Goal: Transaction & Acquisition: Book appointment/travel/reservation

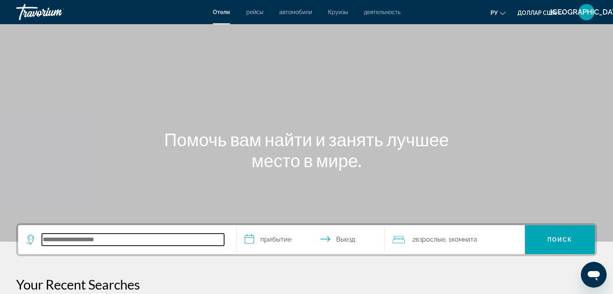
click at [183, 235] on input "Поиск отеля" at bounding box center [133, 240] width 182 height 12
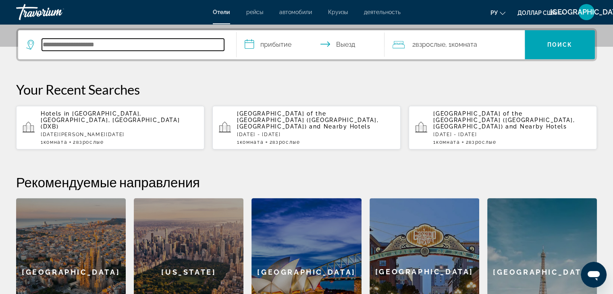
scroll to position [197, 0]
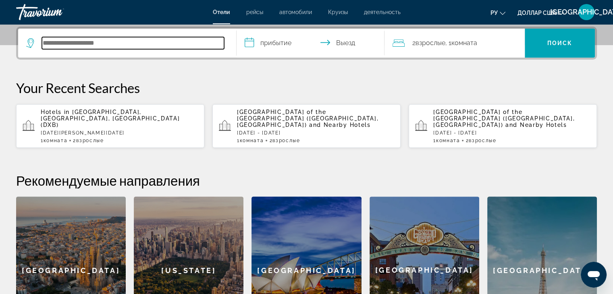
type input "*"
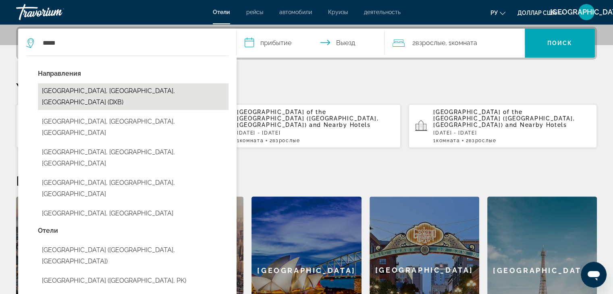
click at [124, 97] on button "[GEOGRAPHIC_DATA], [GEOGRAPHIC_DATA], [GEOGRAPHIC_DATA] (DXB)" at bounding box center [133, 96] width 191 height 27
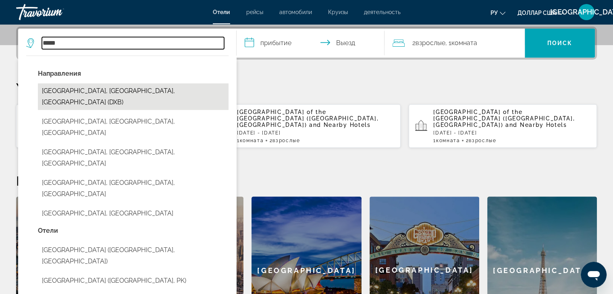
type input "**********"
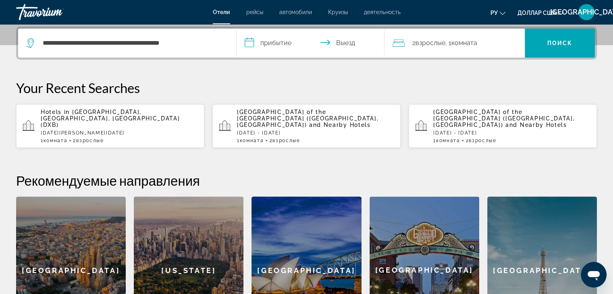
click at [292, 44] on input "**********" at bounding box center [313, 44] width 152 height 31
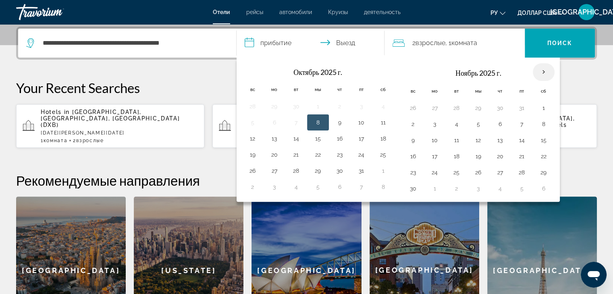
click at [545, 71] on th "В следующем месяце" at bounding box center [544, 72] width 22 height 18
click at [456, 141] on button "11" at bounding box center [456, 140] width 13 height 11
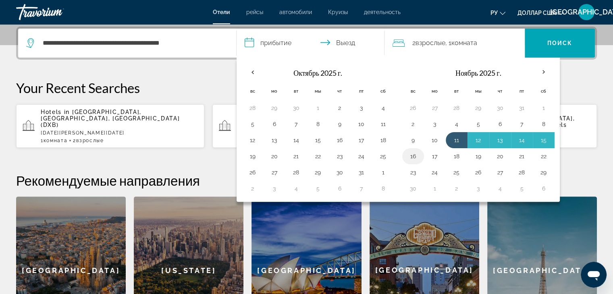
click at [415, 156] on button "16" at bounding box center [413, 156] width 13 height 11
type input "**********"
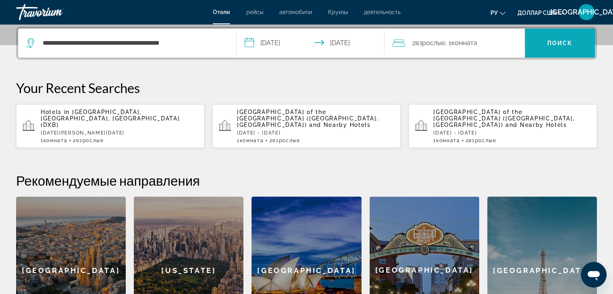
click at [565, 40] on font "Поиск" at bounding box center [559, 43] width 25 height 6
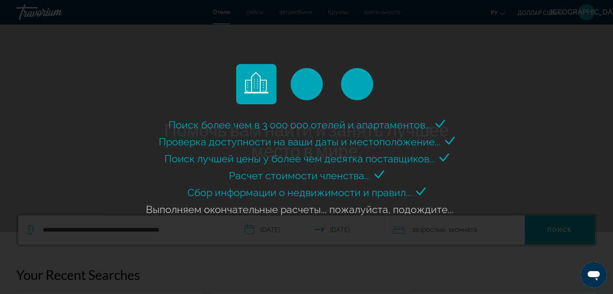
scroll to position [0, 0]
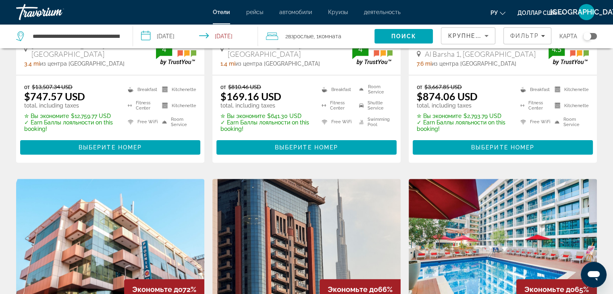
scroll to position [403, 0]
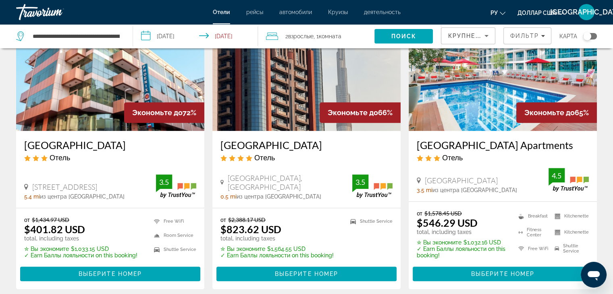
drag, startPoint x: 171, startPoint y: 197, endPoint x: 409, endPoint y: 148, distance: 243.1
click at [409, 148] on app-hotels-search-item "Экономьте до 65% [GEOGRAPHIC_DATA] Apartments Отель [GEOGRAPHIC_DATA] 3.5 mi из…" at bounding box center [503, 145] width 196 height 287
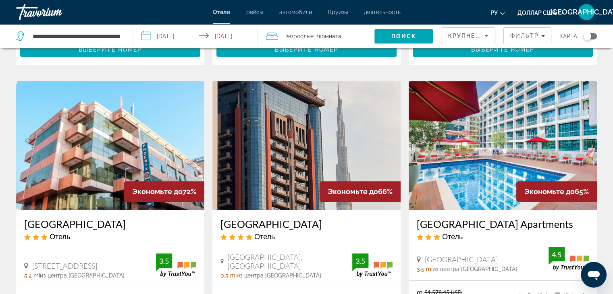
scroll to position [242, 0]
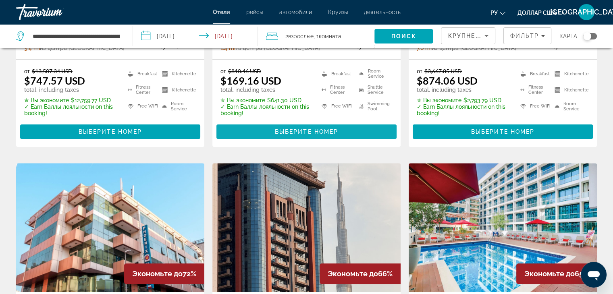
click at [330, 129] on span "Выберите номер" at bounding box center [306, 132] width 63 height 6
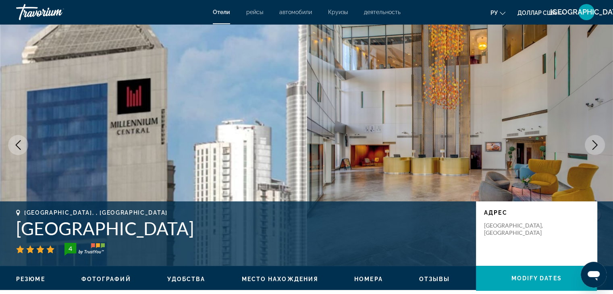
click at [592, 144] on icon "Next image" at bounding box center [595, 145] width 10 height 10
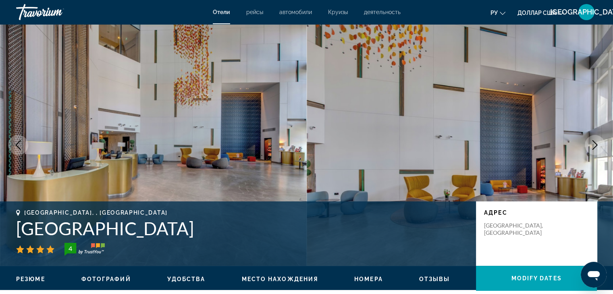
click at [592, 144] on icon "Next image" at bounding box center [595, 145] width 10 height 10
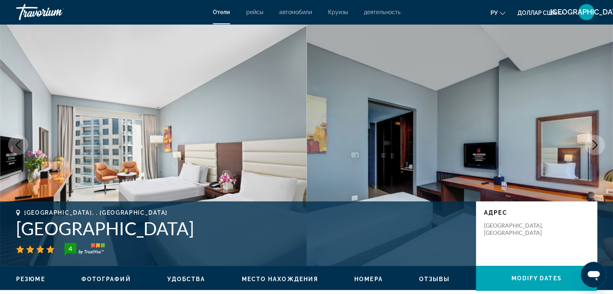
click at [592, 144] on icon "Next image" at bounding box center [595, 145] width 10 height 10
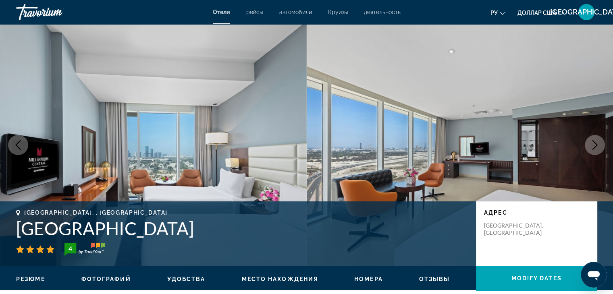
click at [591, 144] on icon "Next image" at bounding box center [595, 145] width 10 height 10
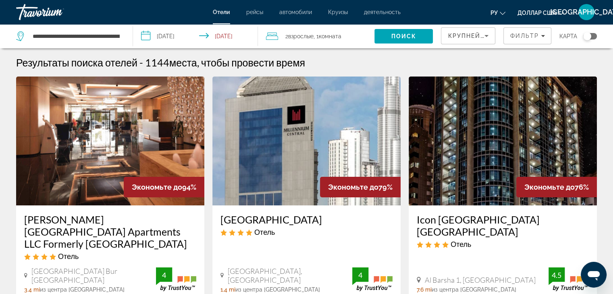
click at [182, 33] on input "**********" at bounding box center [197, 37] width 128 height 27
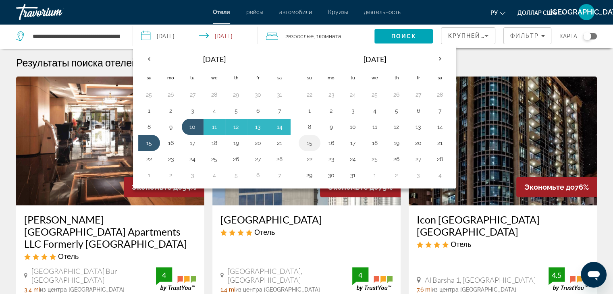
click at [308, 142] on button "15" at bounding box center [309, 142] width 13 height 11
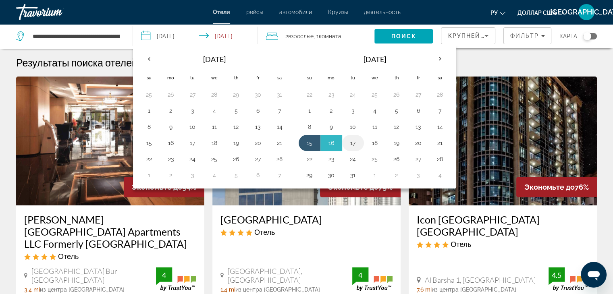
click at [354, 143] on button "17" at bounding box center [353, 142] width 13 height 11
type input "**********"
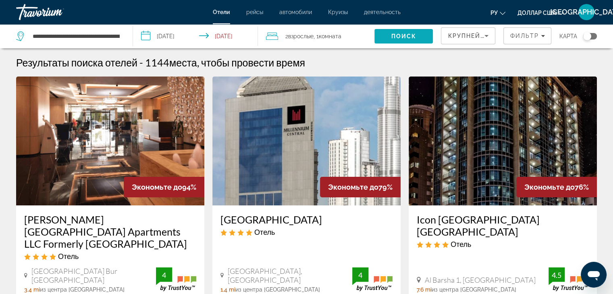
click at [398, 36] on span "Поиск" at bounding box center [403, 36] width 25 height 6
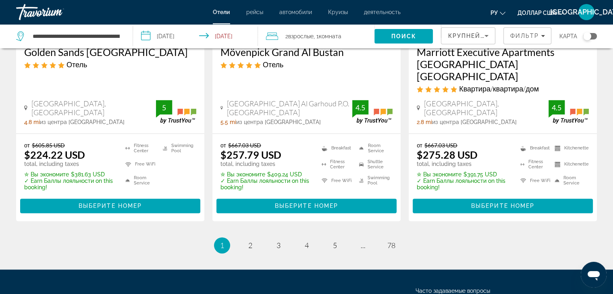
scroll to position [1153, 0]
